Goal: Information Seeking & Learning: Learn about a topic

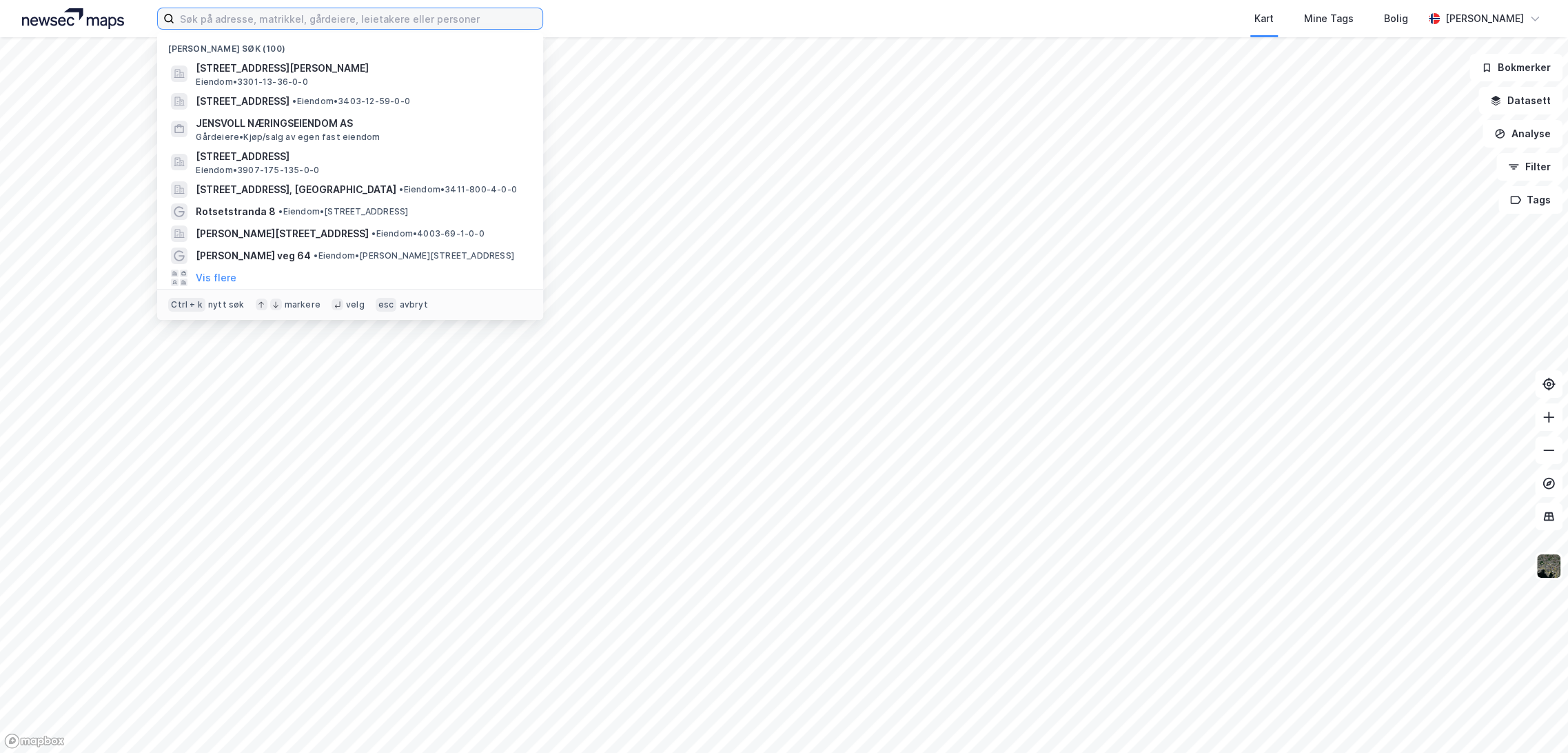
click at [278, 17] on input at bounding box center [358, 19] width 368 height 21
paste input "[STREET_ADDRESS]"
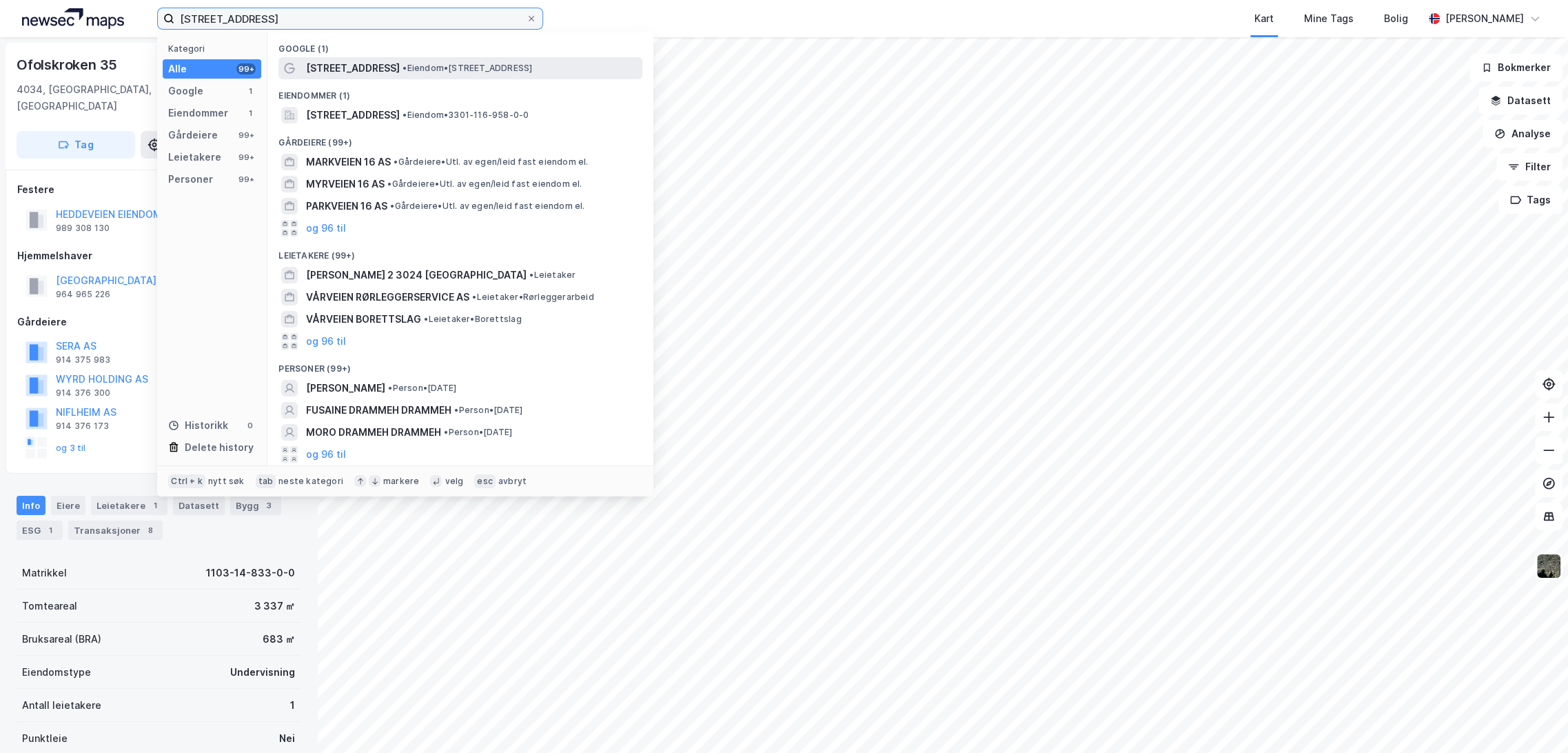
type input "[STREET_ADDRESS]"
click at [371, 75] on div "[STREET_ADDRESS] • Eiendom • [STREET_ADDRESS]" at bounding box center [473, 68] width 334 height 16
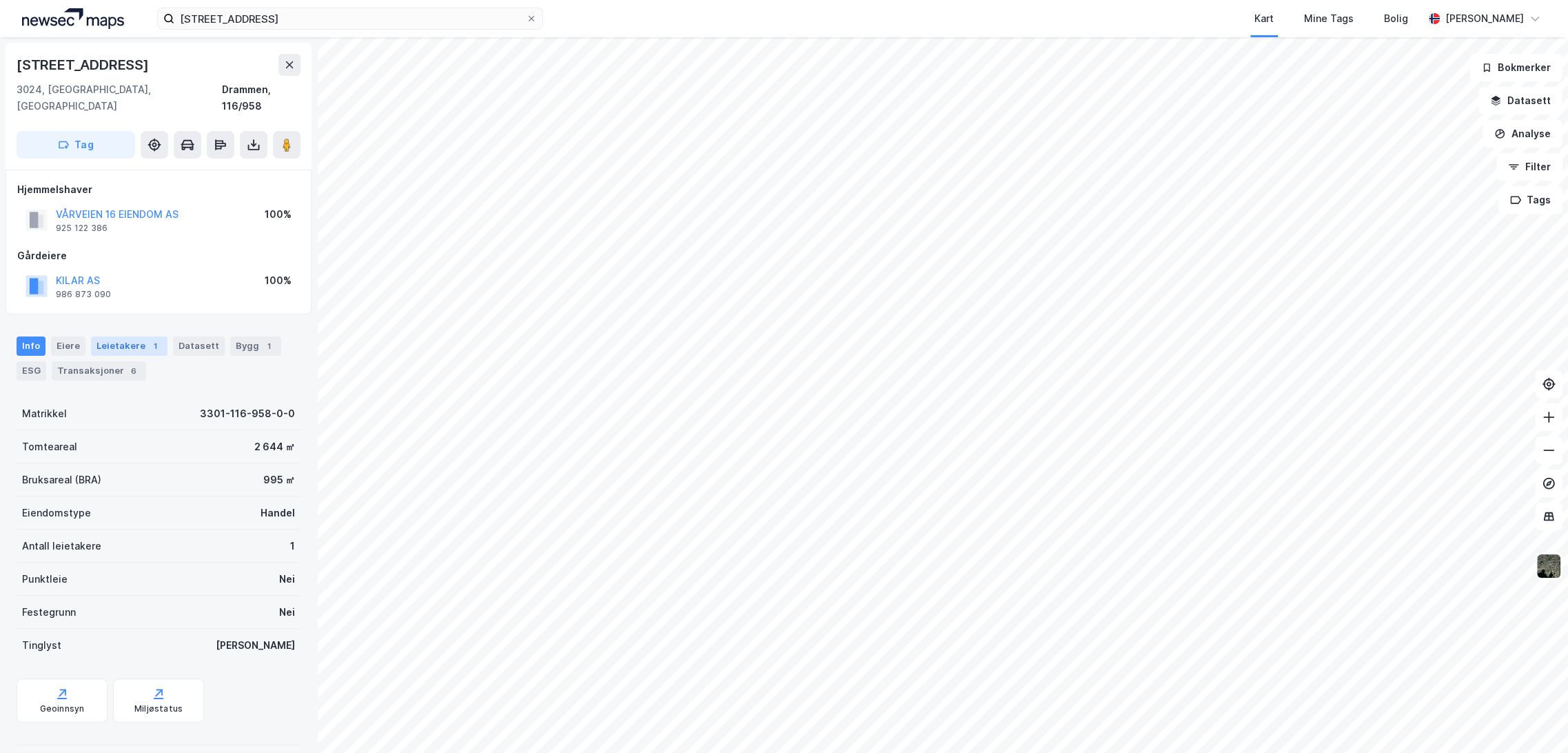
click at [149, 339] on div "1" at bounding box center [154, 345] width 14 height 14
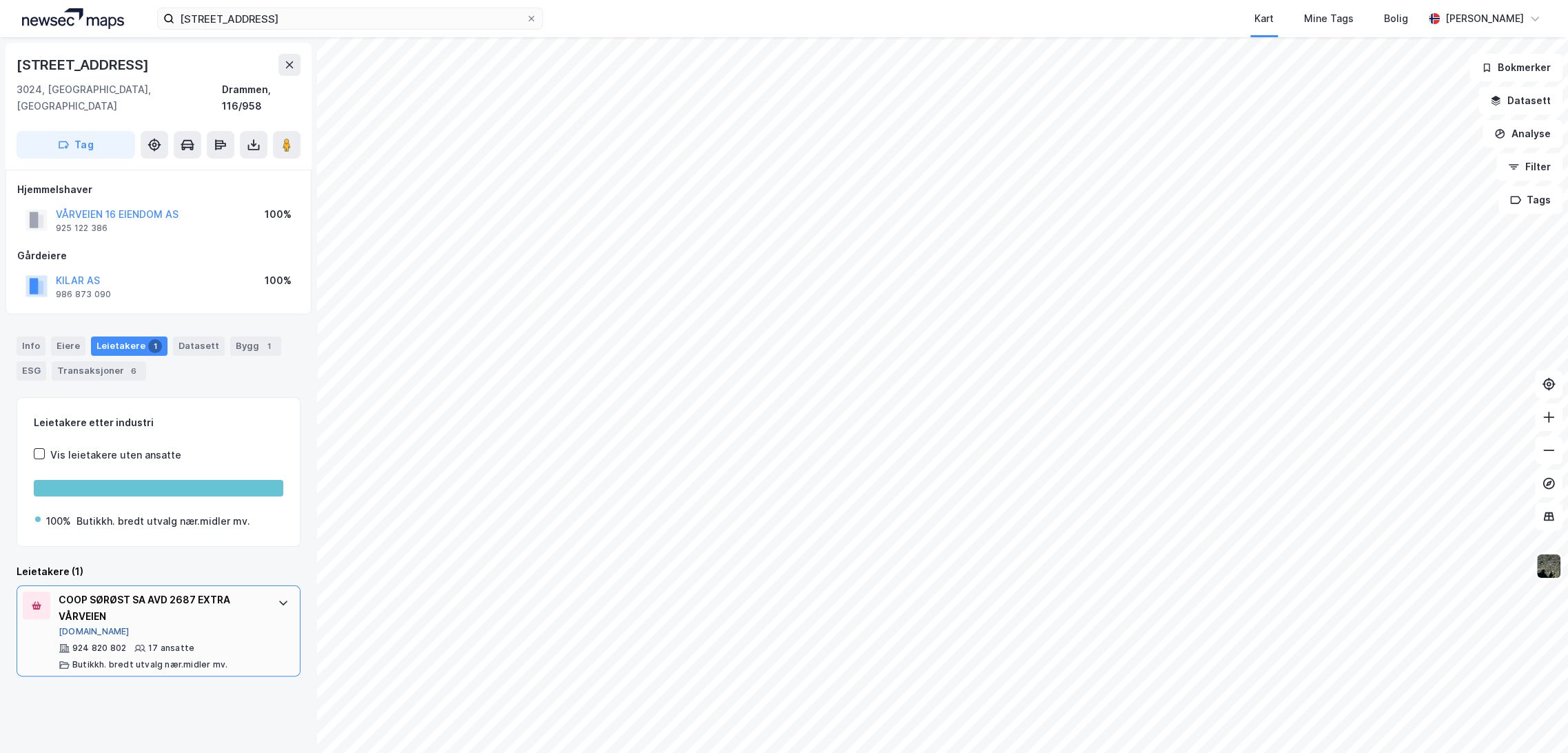
click at [87, 626] on button "[DOMAIN_NAME]" at bounding box center [94, 631] width 71 height 11
click at [42, 336] on div "Info" at bounding box center [31, 345] width 29 height 19
